Goal: Task Accomplishment & Management: Complete application form

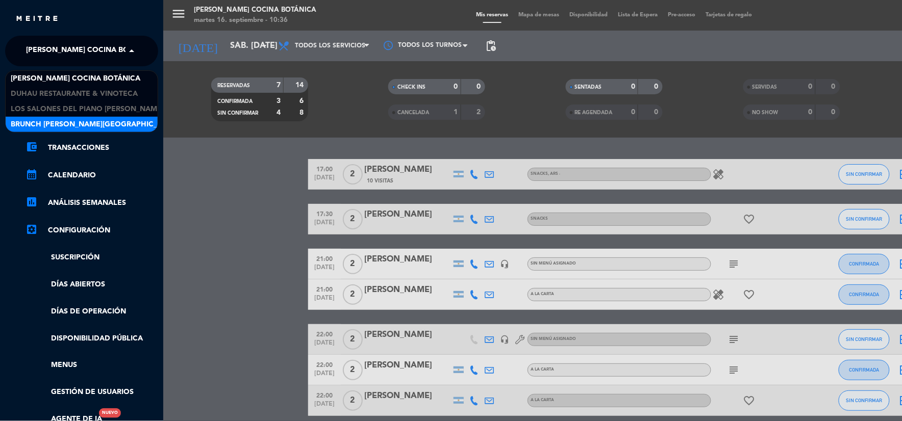
click at [133, 120] on div "Brunch [PERSON_NAME][GEOGRAPHIC_DATA][PERSON_NAME]" at bounding box center [82, 124] width 152 height 15
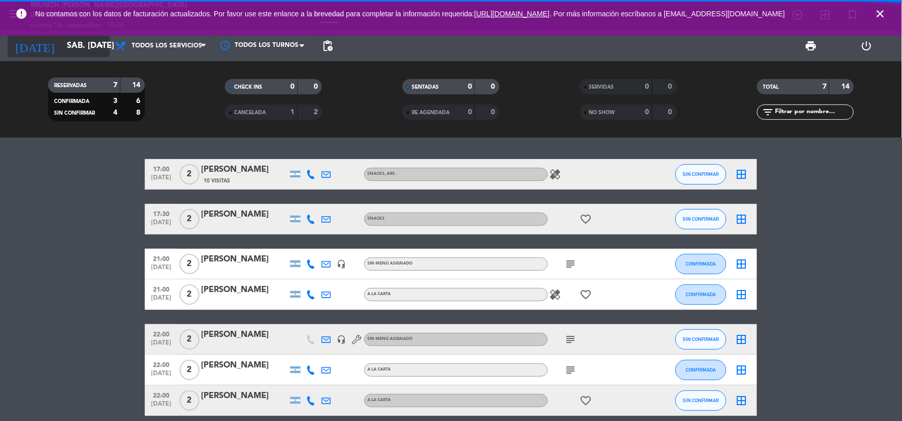
click at [62, 51] on input "sáb. [DATE]" at bounding box center [116, 46] width 108 height 20
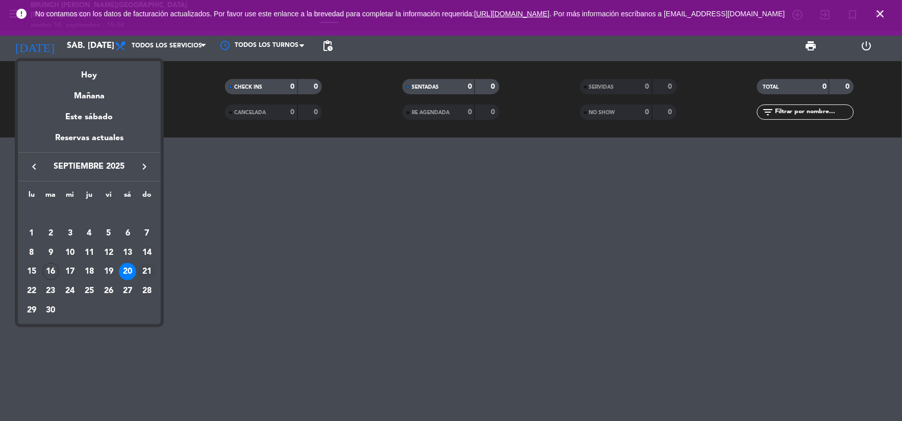
click at [150, 273] on div "21" at bounding box center [146, 271] width 17 height 17
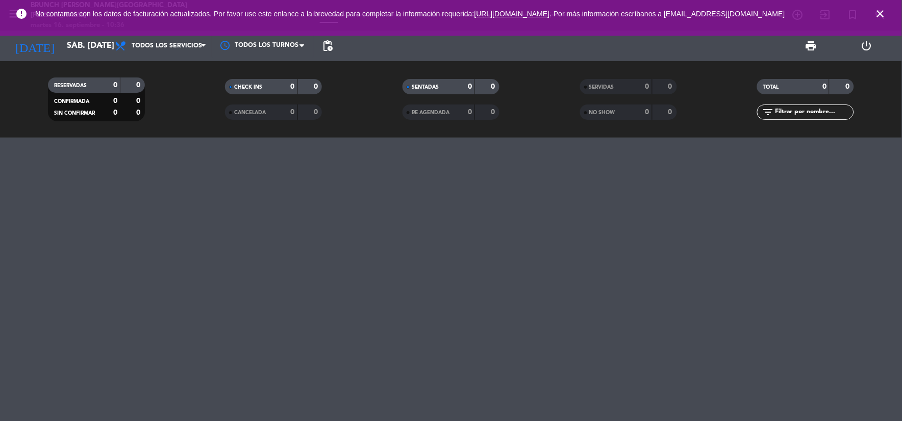
type input "dom. [DATE]"
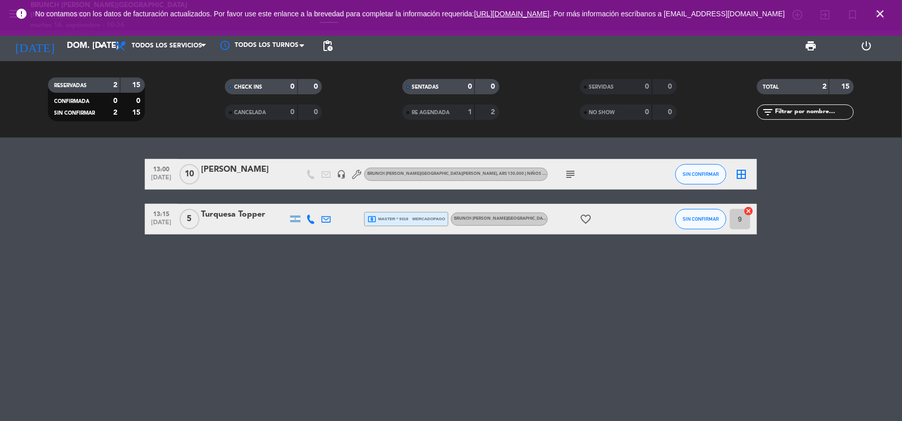
click at [569, 173] on icon "subject" at bounding box center [570, 174] width 12 height 12
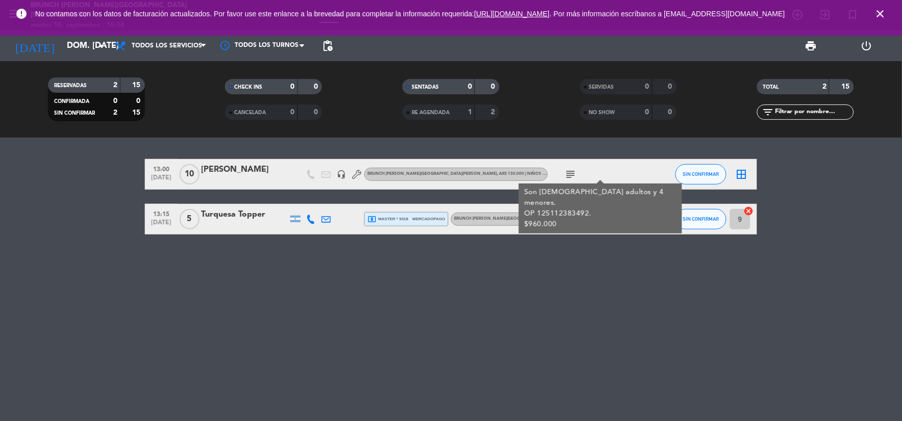
click at [415, 233] on div "13:15 [DATE] 5 Turquesa Topper local_atm master * 9318 mercadopago Brunch [PERS…" at bounding box center [451, 219] width 612 height 31
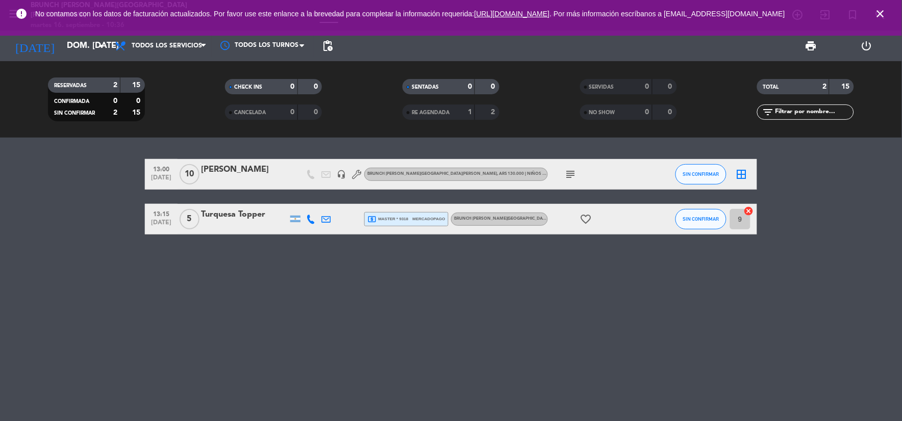
click at [414, 221] on span "mercadopago" at bounding box center [429, 219] width 33 height 7
click at [231, 230] on div "13:15 [DATE] 5 Turquesa Topper local_atm master * 9318 mercadopago Depósito: AR…" at bounding box center [451, 219] width 612 height 31
click at [227, 222] on div at bounding box center [244, 226] width 87 height 8
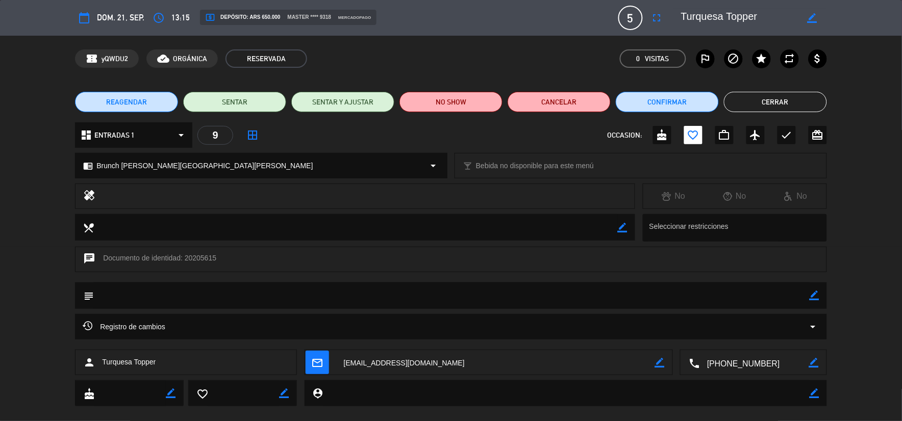
click at [480, 361] on textarea at bounding box center [495, 362] width 319 height 25
click at [884, 358] on div "calendar_today dom. 21, sep. access_time 13:15 local_atm Depósito: ARS 650.000 …" at bounding box center [451, 210] width 902 height 421
drag, startPoint x: 884, startPoint y: 358, endPoint x: 847, endPoint y: 297, distance: 71.5
click at [847, 297] on div "subject border_color" at bounding box center [451, 298] width 902 height 32
click at [820, 293] on div "subject border_color" at bounding box center [450, 295] width 751 height 27
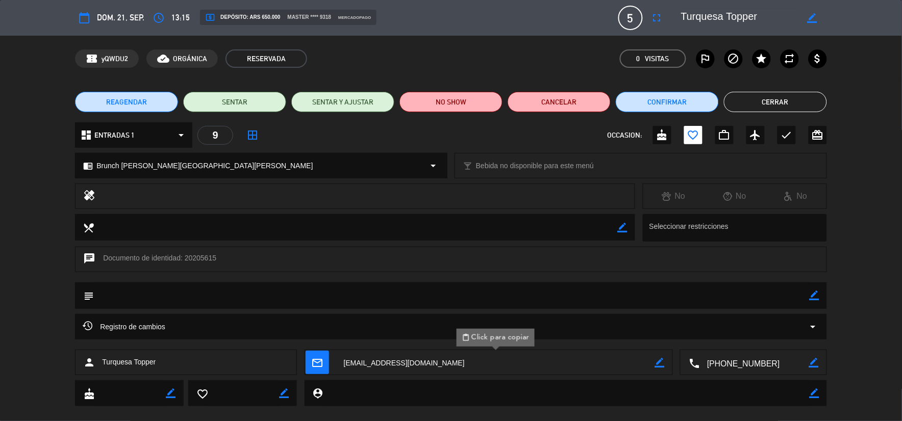
click at [816, 293] on icon "border_color" at bounding box center [814, 296] width 10 height 10
click at [808, 293] on textarea at bounding box center [451, 295] width 715 height 26
paste textarea "125349099553"
type textarea "op 125349099553"
click at [820, 293] on div "subject" at bounding box center [450, 295] width 751 height 27
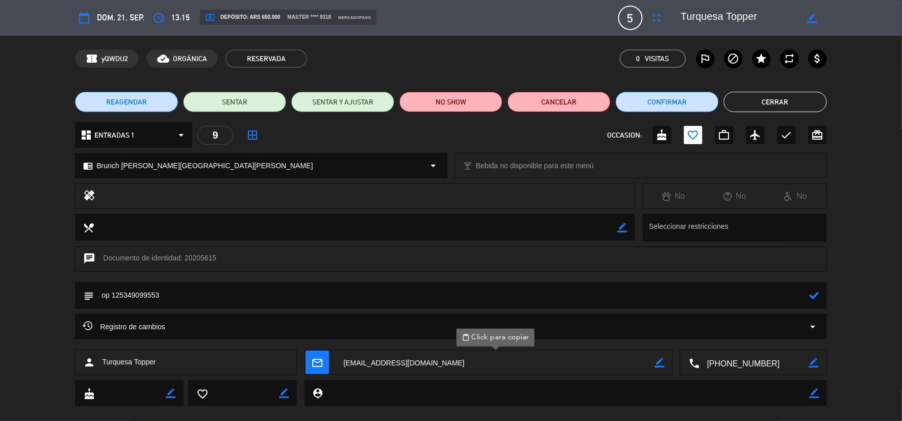
click at [816, 294] on icon at bounding box center [814, 296] width 10 height 10
click at [786, 109] on button "Cerrar" at bounding box center [775, 102] width 103 height 20
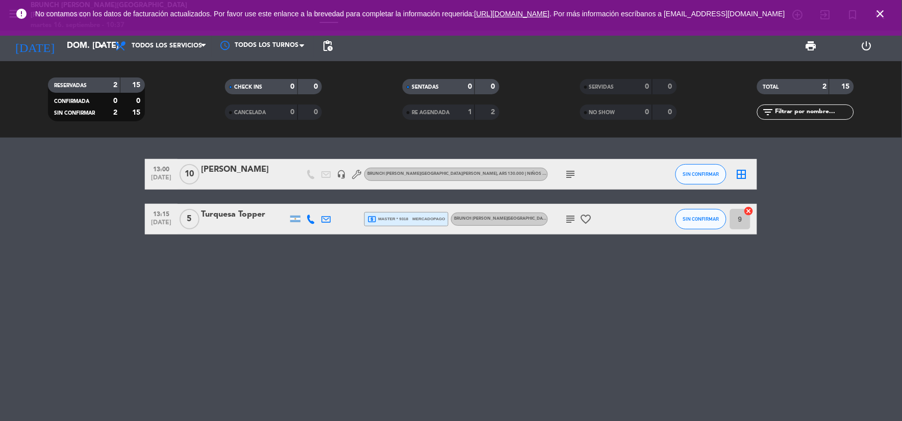
click at [405, 229] on div "13:15 [DATE] 5 Turquesa Topper local_atm master * 9318 mercadopago Brunch [PERS…" at bounding box center [451, 219] width 612 height 31
click at [409, 223] on div "local_atm master * 9318 mercadopago" at bounding box center [406, 219] width 78 height 13
click at [879, 14] on icon "close" at bounding box center [880, 14] width 12 height 12
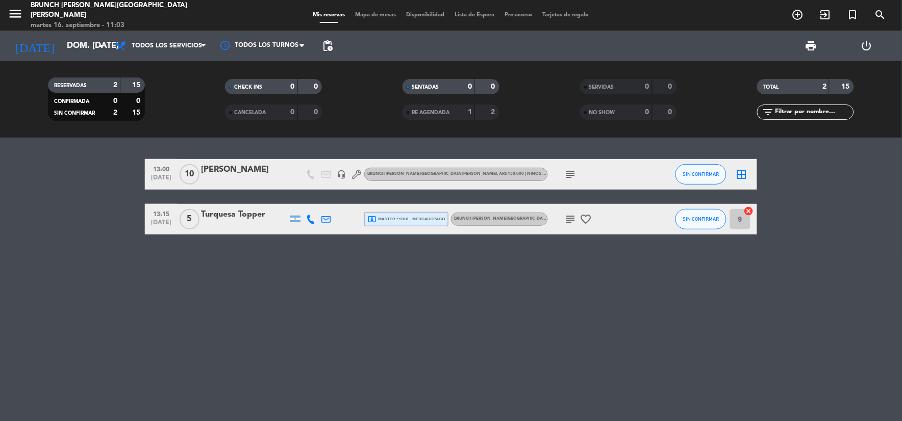
click at [24, 19] on span "menu" at bounding box center [19, 16] width 23 height 24
click at [21, 17] on icon "menu" at bounding box center [15, 13] width 15 height 15
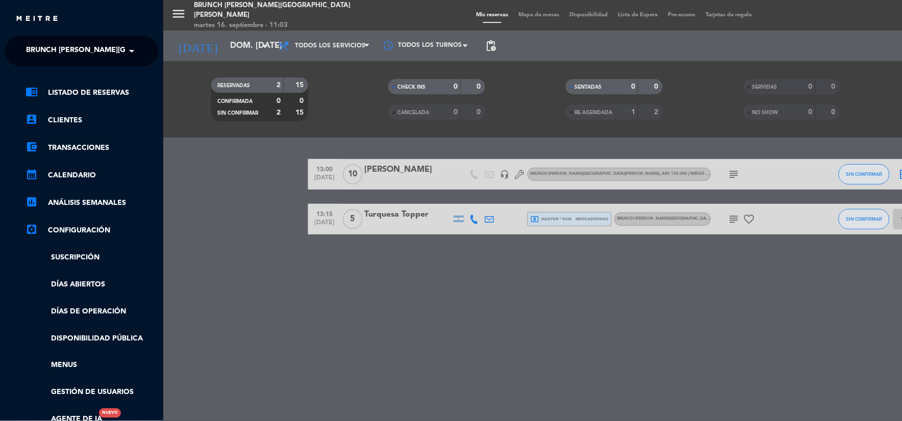
click at [75, 49] on span "Brunch [PERSON_NAME][GEOGRAPHIC_DATA][PERSON_NAME]" at bounding box center [139, 50] width 226 height 21
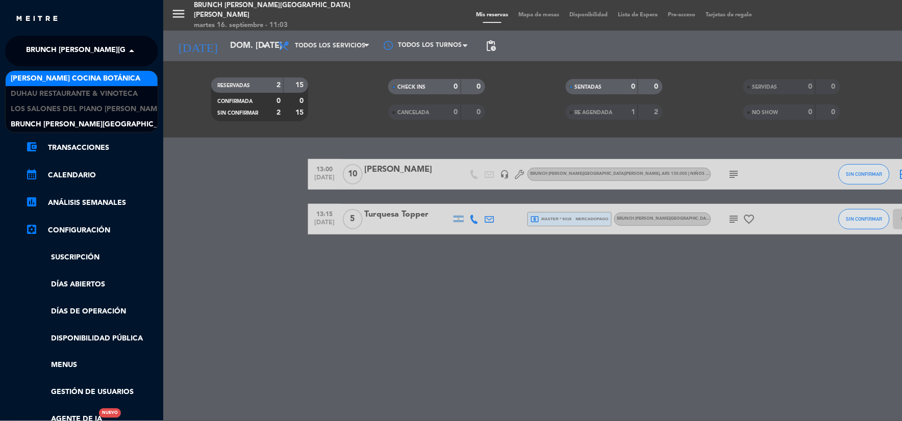
click at [99, 78] on span "[PERSON_NAME] Cocina Botánica" at bounding box center [76, 79] width 130 height 12
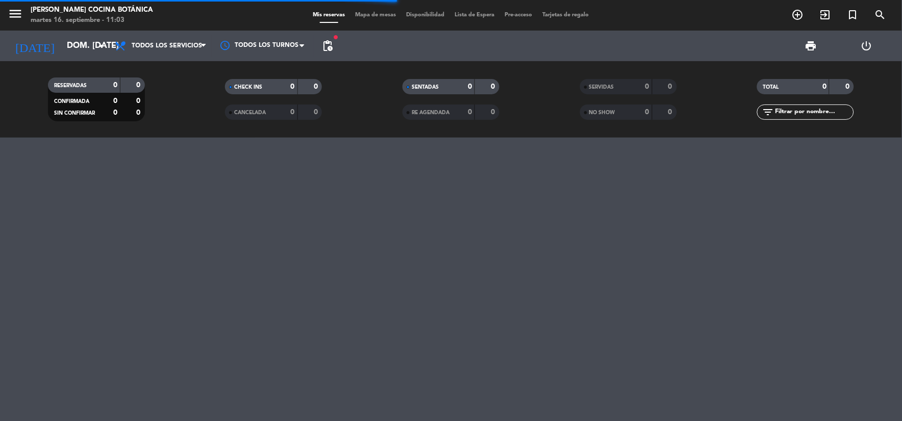
click at [80, 59] on div "[DATE] dom. [DATE] arrow_drop_down" at bounding box center [59, 46] width 102 height 31
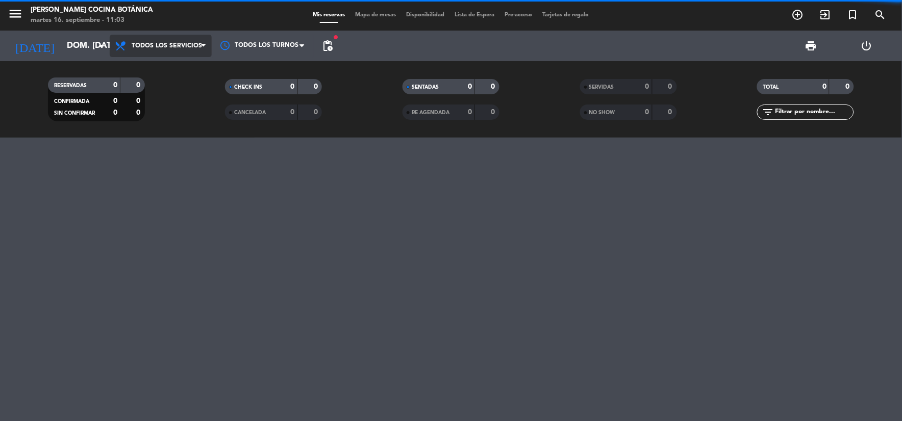
click at [162, 48] on span "Todos los servicios" at bounding box center [167, 45] width 70 height 7
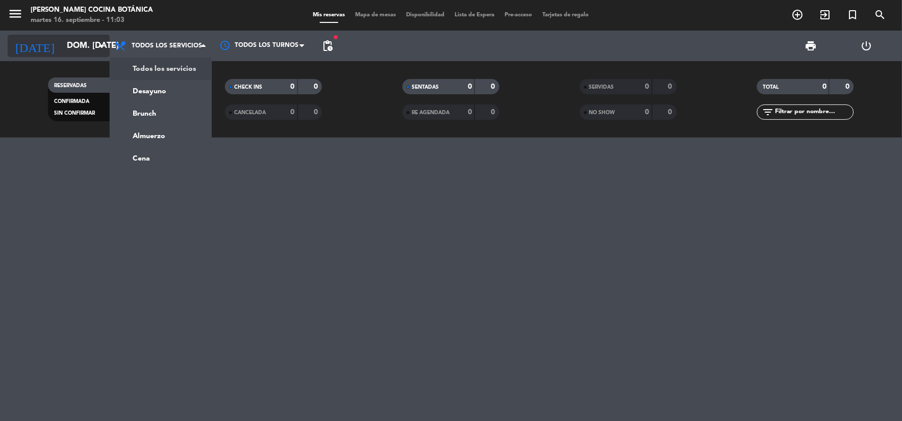
click at [83, 51] on input "dom. [DATE]" at bounding box center [116, 46] width 108 height 20
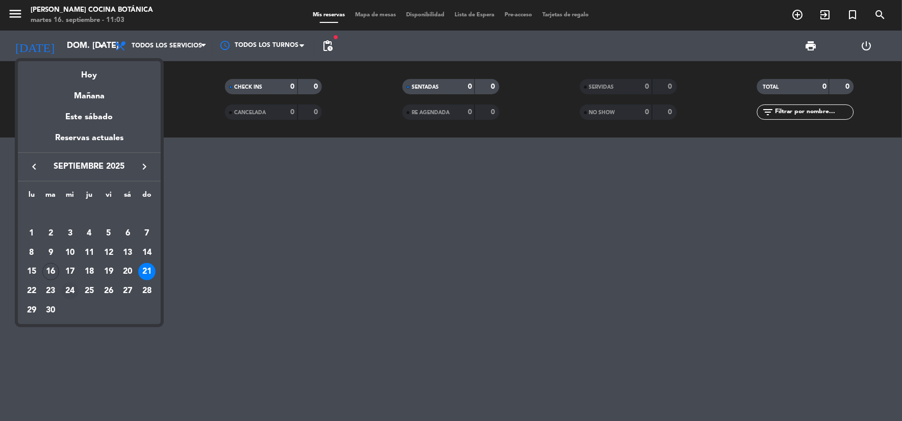
click at [73, 288] on div "24" at bounding box center [69, 290] width 17 height 17
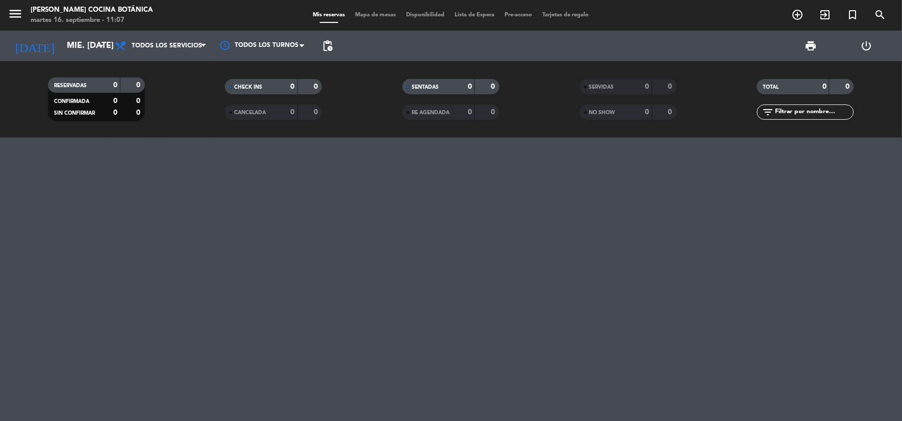
click at [67, 65] on div "RESERVADAS 0 0 CONFIRMADA 0 0 SIN CONFIRMAR 0 0 CHECK INS 0 0 CANCELADA 0 0 SEN…" at bounding box center [451, 99] width 902 height 76
click at [70, 45] on input "mié. [DATE]" at bounding box center [116, 46] width 108 height 20
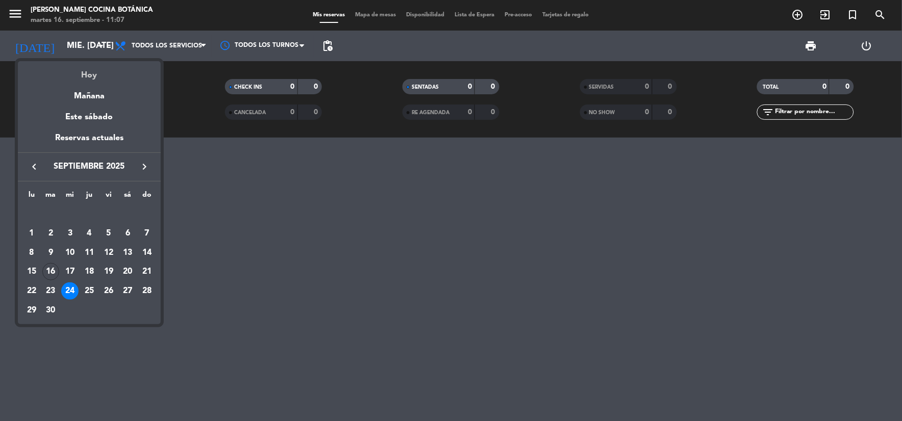
click at [87, 72] on div "Hoy" at bounding box center [89, 71] width 143 height 21
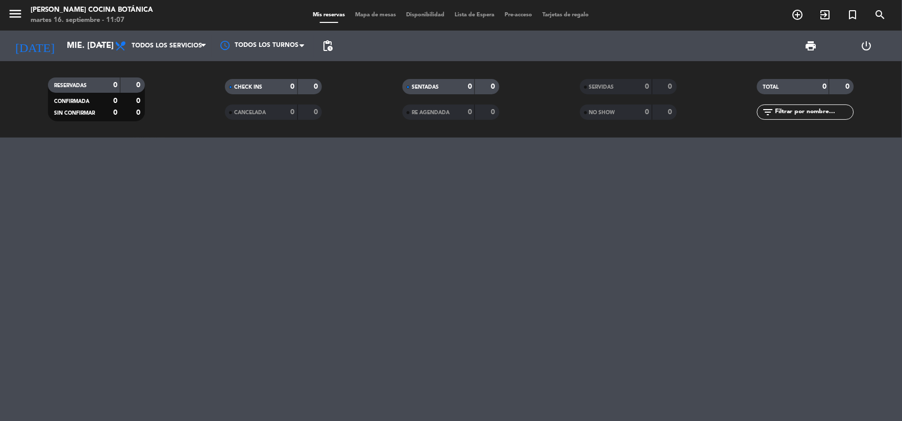
type input "[DATE] sep."
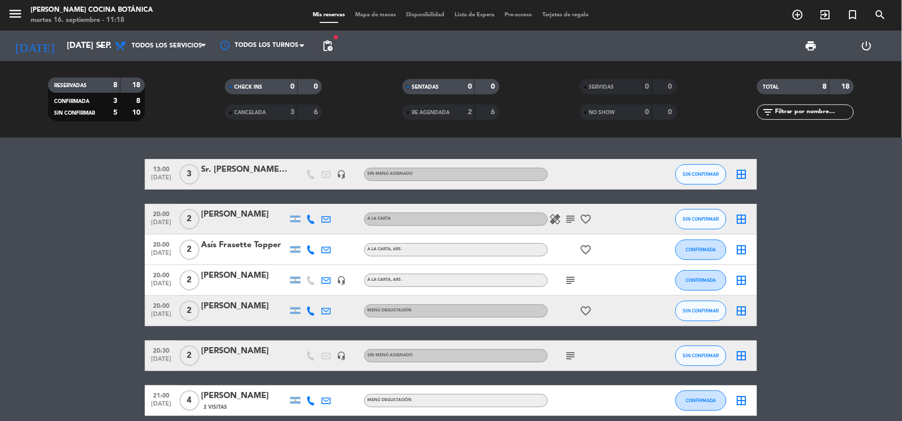
click at [163, 34] on div "Todos los servicios Desayuno Brunch Almuerzo Cena Todos los servicios Todos los…" at bounding box center [161, 46] width 102 height 31
click at [169, 46] on span "Todos los servicios" at bounding box center [167, 45] width 70 height 7
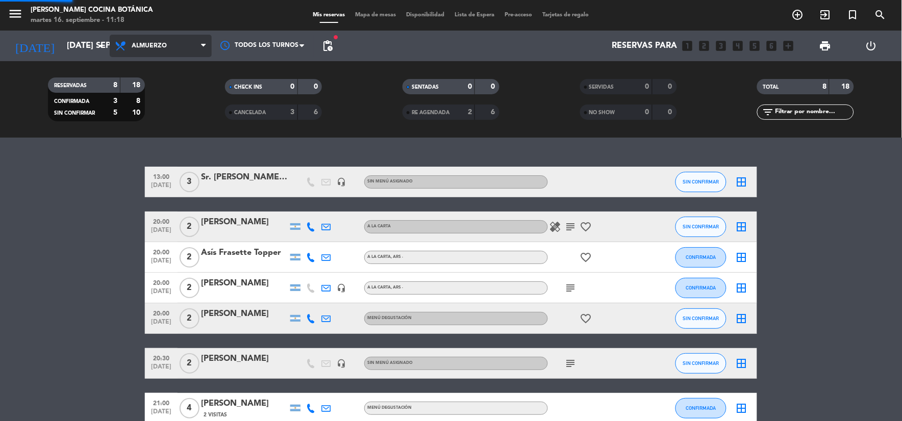
click at [185, 125] on div "menu [PERSON_NAME] Cocina Botánica martes 16. septiembre - 11:18 Mis reservas M…" at bounding box center [451, 69] width 902 height 138
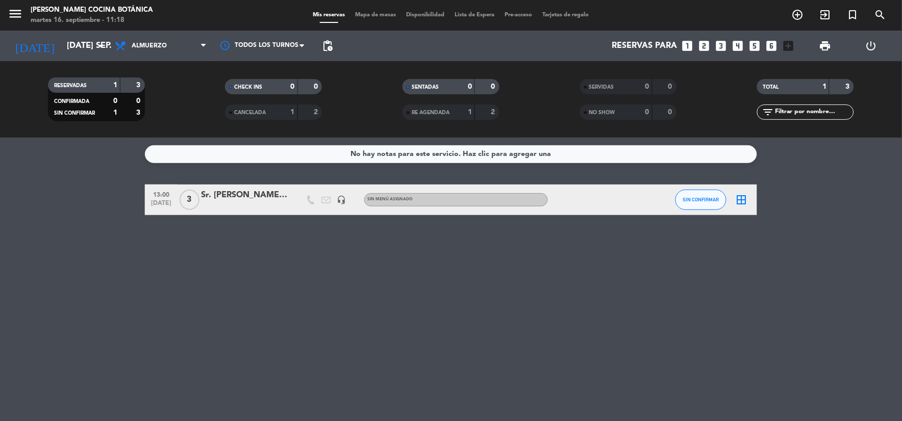
click at [702, 44] on icon "looks_two" at bounding box center [703, 45] width 13 height 13
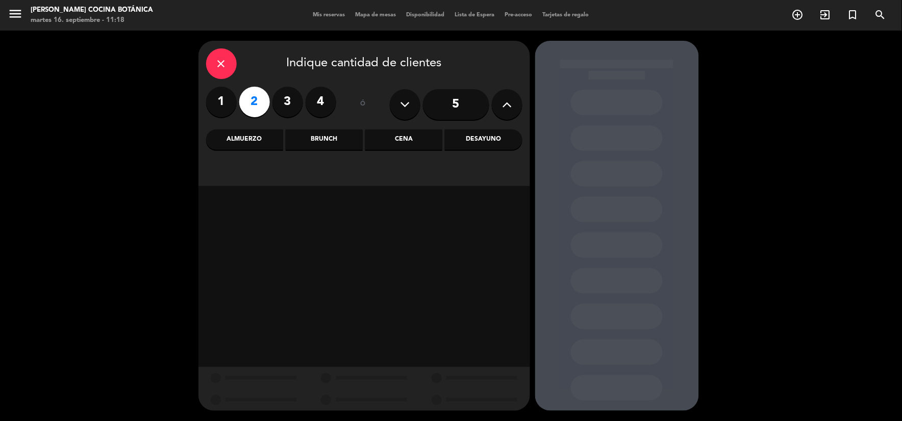
click at [241, 139] on div "Almuerzo" at bounding box center [244, 140] width 77 height 20
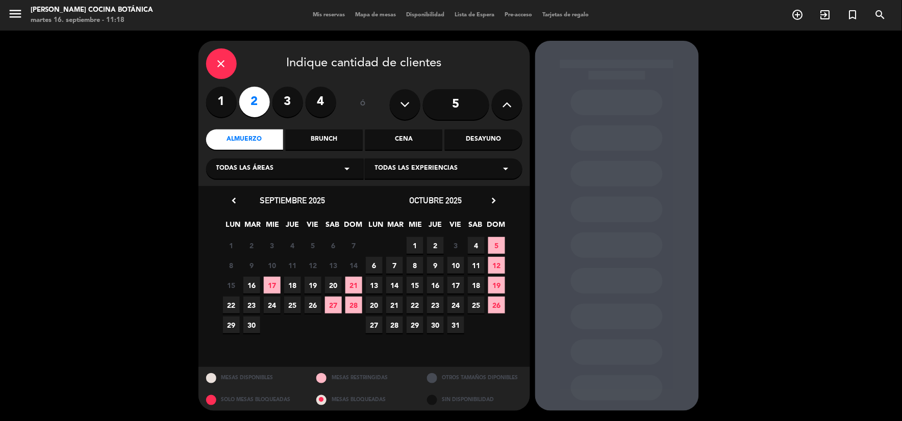
click at [252, 286] on span "16" at bounding box center [251, 285] width 17 height 17
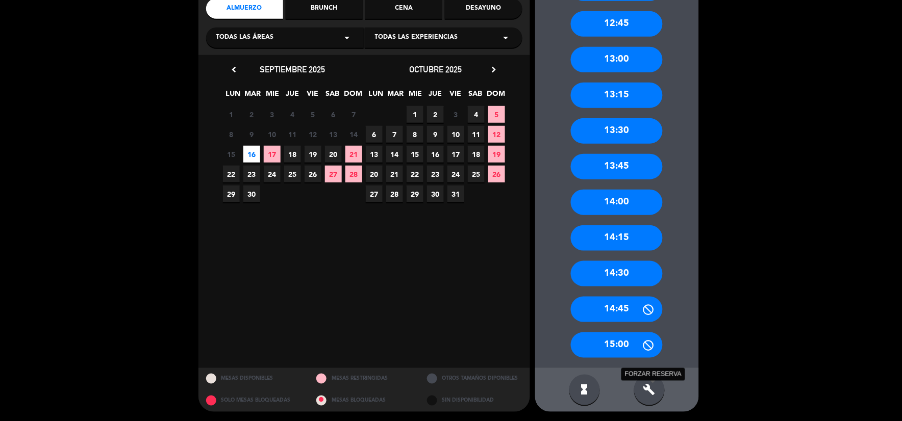
click at [648, 388] on icon "build" at bounding box center [649, 390] width 12 height 12
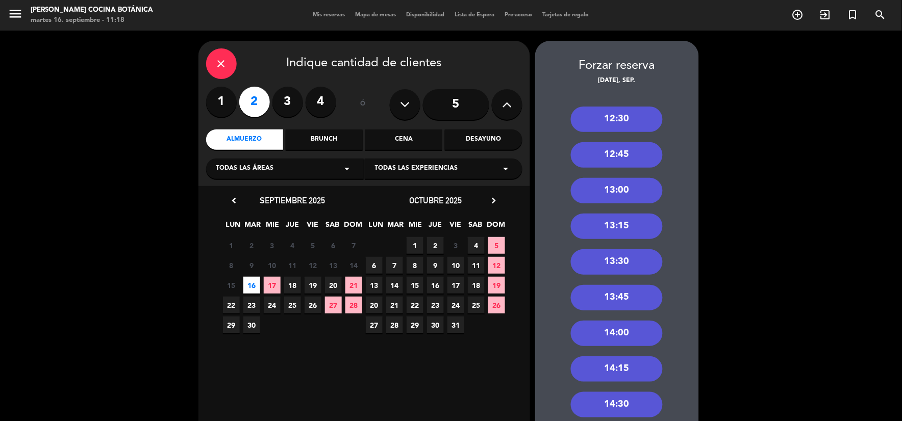
click at [611, 115] on div "12:30" at bounding box center [617, 119] width 92 height 25
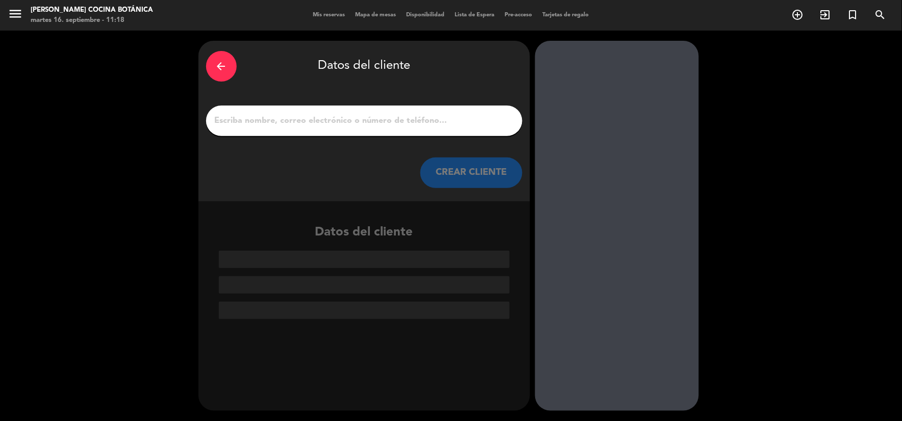
click at [424, 111] on div at bounding box center [364, 121] width 316 height 31
click at [427, 119] on input "1" at bounding box center [364, 121] width 301 height 14
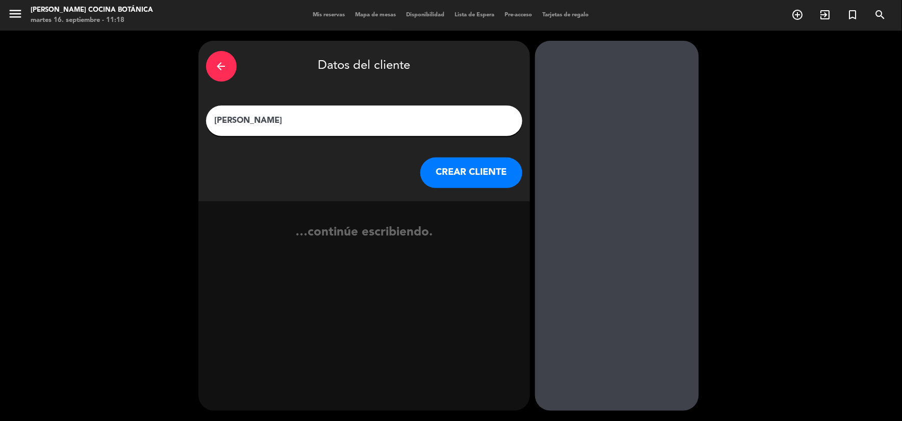
type input "[PERSON_NAME]"
click at [468, 169] on button "CREAR CLIENTE" at bounding box center [471, 173] width 102 height 31
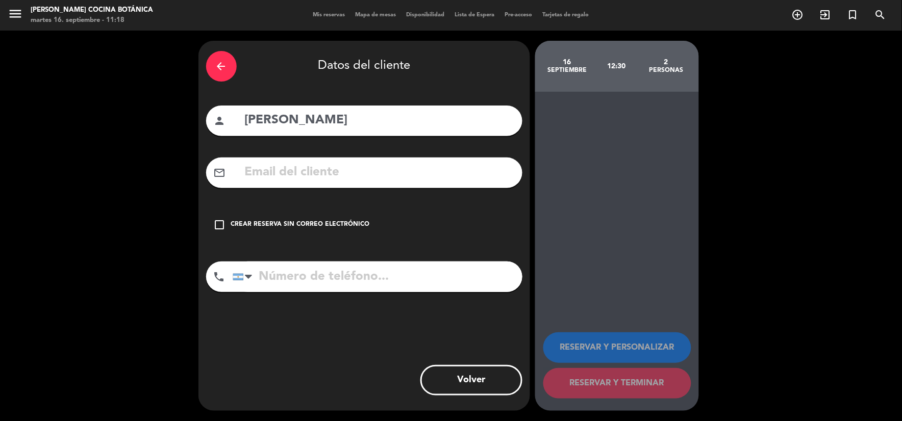
click at [327, 219] on div "check_box_outline_blank Crear reserva sin correo electrónico" at bounding box center [364, 225] width 316 height 31
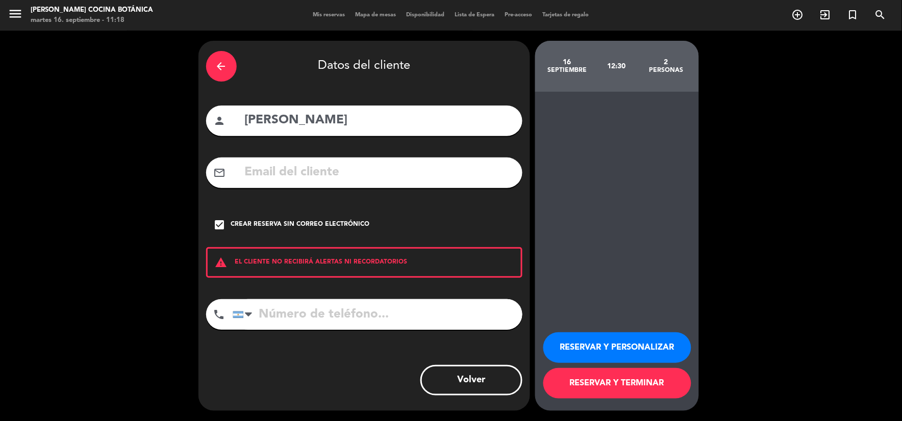
click at [587, 328] on div "RESERVAR Y PERSONALIZAR RESERVAR Y TERMINAR" at bounding box center [616, 361] width 147 height 100
click at [604, 342] on button "RESERVAR Y PERSONALIZAR" at bounding box center [617, 347] width 148 height 31
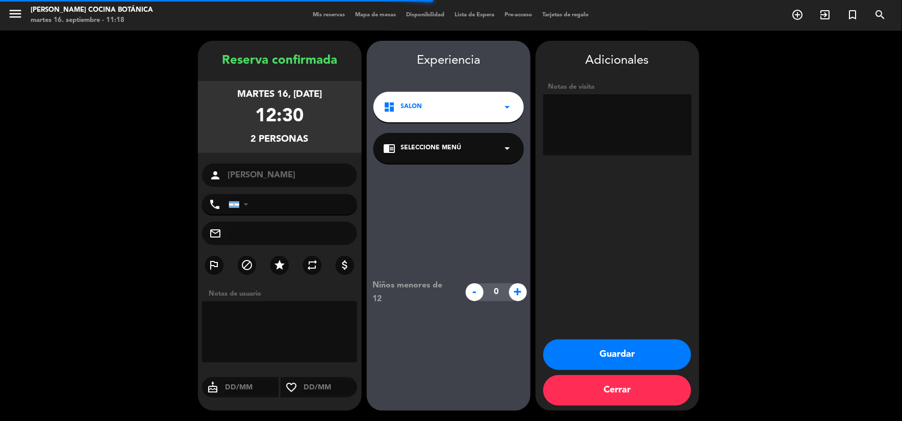
click at [607, 133] on textarea at bounding box center [617, 124] width 148 height 61
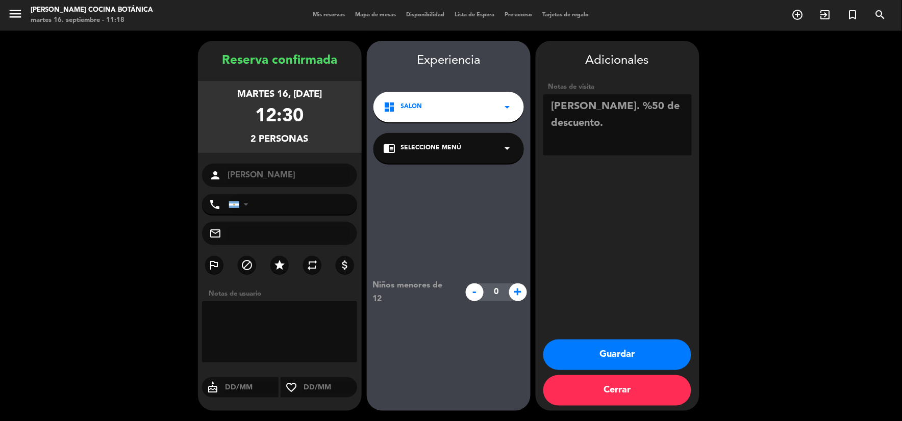
type textarea "[PERSON_NAME]. %50 de descuento."
click at [615, 345] on button "Guardar" at bounding box center [617, 355] width 148 height 31
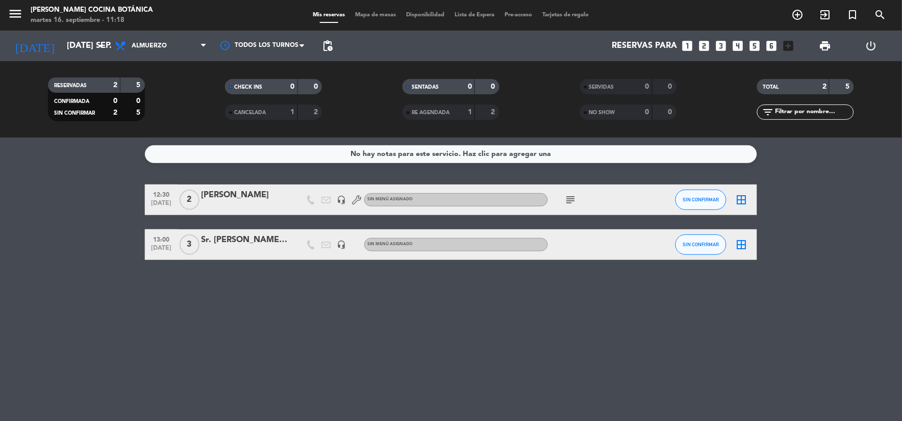
click at [570, 202] on icon "subject" at bounding box center [570, 200] width 12 height 12
drag, startPoint x: 635, startPoint y: 319, endPoint x: 638, endPoint y: 305, distance: 14.6
click at [635, 319] on div "No hay notas para este servicio. Haz clic para agregar una 12:30 [DATE] 2 [PERS…" at bounding box center [451, 280] width 902 height 284
